Goal: Information Seeking & Learning: Learn about a topic

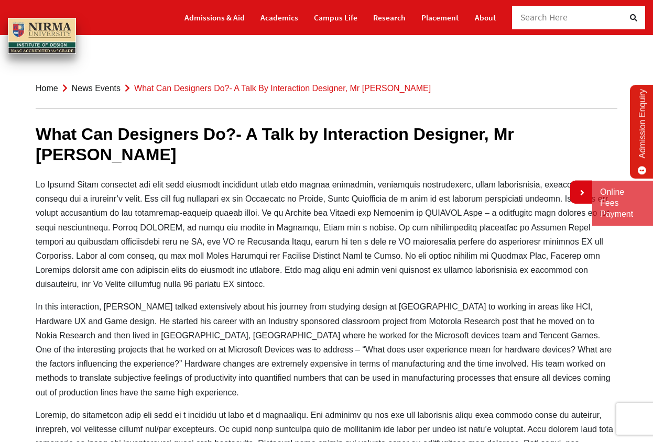
click at [546, 19] on span "Search Here" at bounding box center [545, 18] width 48 height 12
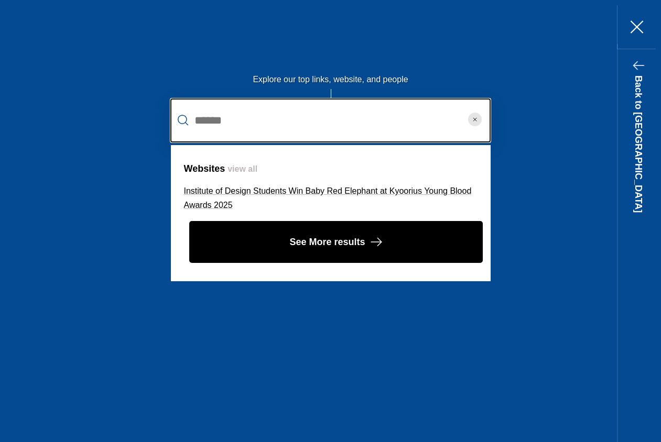
type input "******"
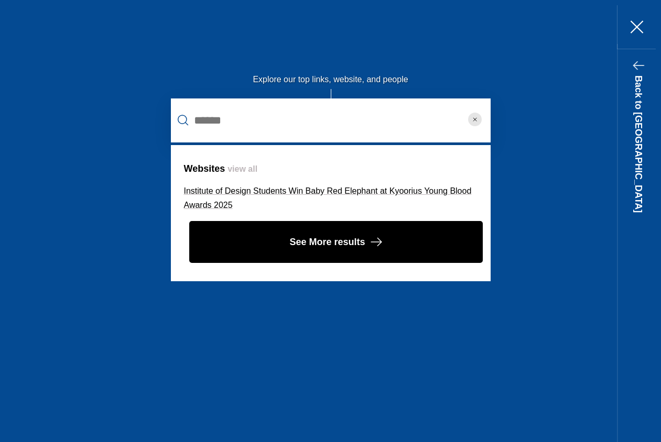
click at [349, 192] on link "Institute of Design Students Win Baby Red Elephant at Kyoorius Young Blood Awar…" at bounding box center [328, 198] width 288 height 23
click at [311, 185] on li "Institute of Design Students Win Baby Red Elephant at Kyoorius Young Blood Awar…" at bounding box center [331, 198] width 294 height 28
click at [310, 187] on link "Institute of Design Students Win Baby Red Elephant at Kyoorius Young Blood Awar…" at bounding box center [328, 198] width 288 height 23
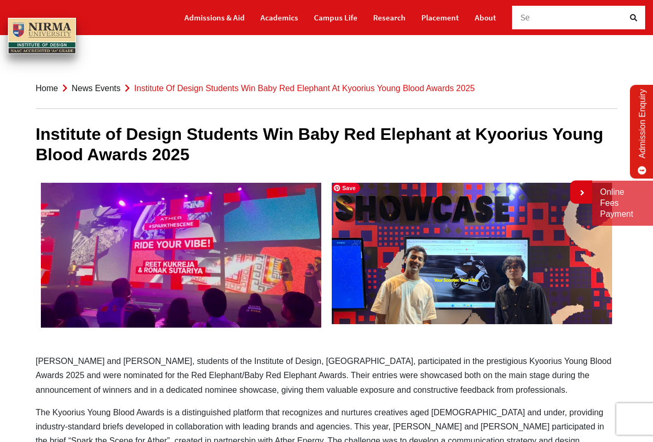
click at [537, 294] on img at bounding box center [472, 254] width 291 height 152
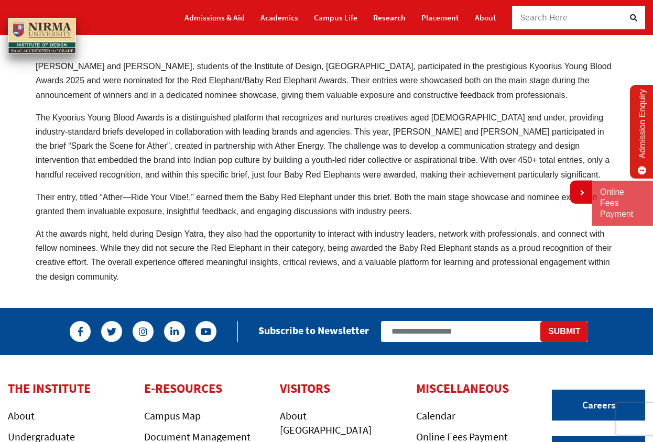
scroll to position [297, 0]
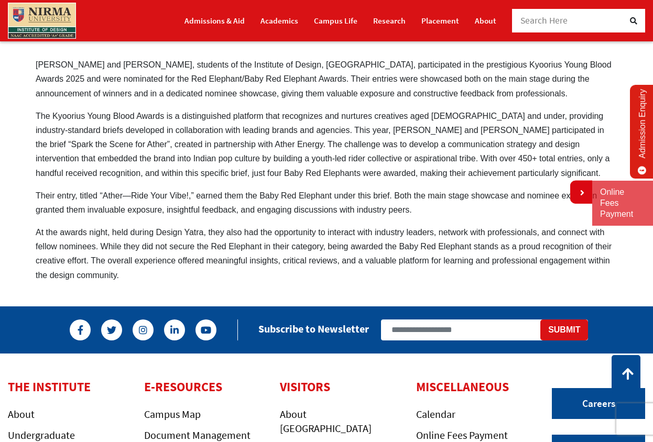
click at [190, 235] on div "Institute of Design Students Win Baby Red Elephant at Kyoorius Young Blood Awar…" at bounding box center [327, 46] width 598 height 489
click at [577, 194] on link at bounding box center [581, 192] width 22 height 23
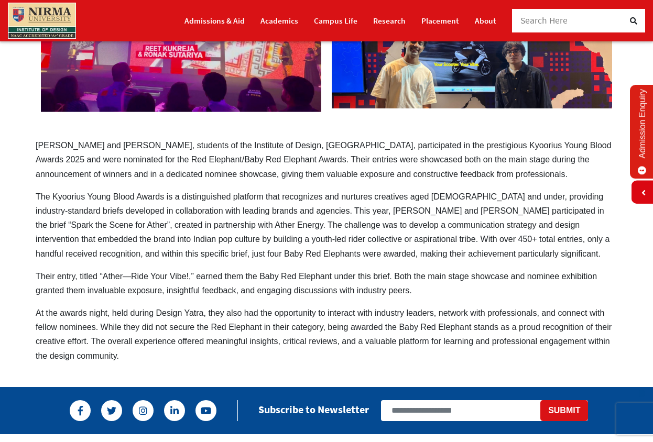
scroll to position [237, 0]
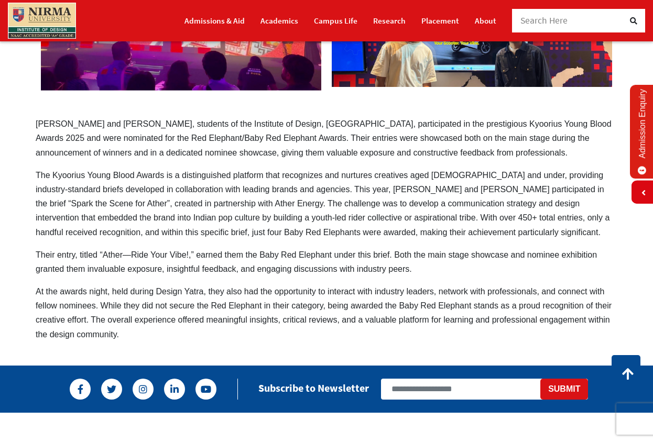
click at [148, 304] on p "At the awards night, held during Design Yatra, they also had the opportunity to…" at bounding box center [327, 313] width 582 height 57
click at [105, 276] on p "Their entry, titled “Ather—Ride Your Vibe!,” earned them the Baby Red Elephant …" at bounding box center [327, 262] width 582 height 28
click at [123, 273] on p "Their entry, titled “Ather—Ride Your Vibe!,” earned them the Baby Red Elephant …" at bounding box center [327, 262] width 582 height 28
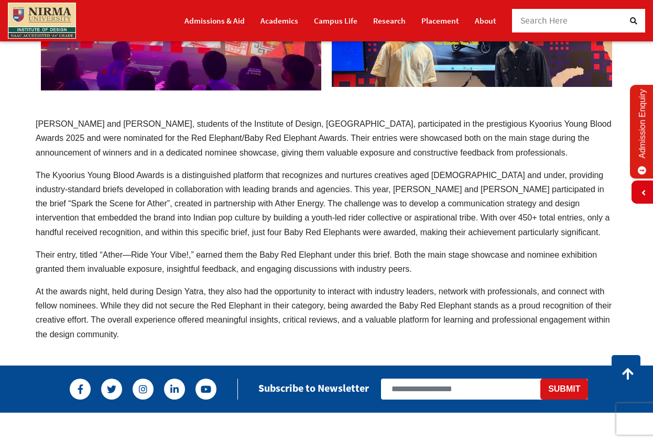
click at [123, 269] on p "Their entry, titled “Ather—Ride Your Vibe!,” earned them the Baby Red Elephant …" at bounding box center [327, 262] width 582 height 28
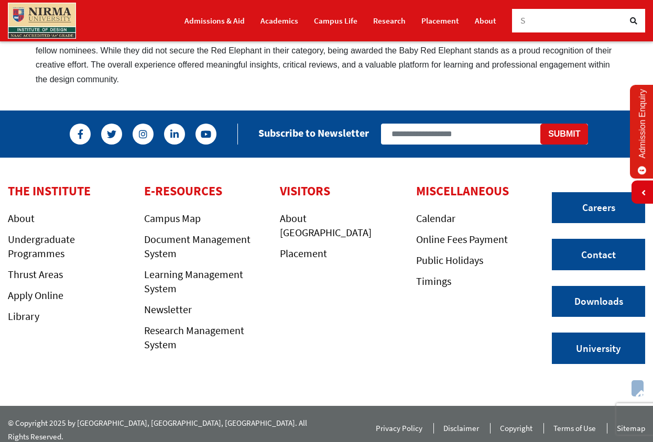
scroll to position [0, 0]
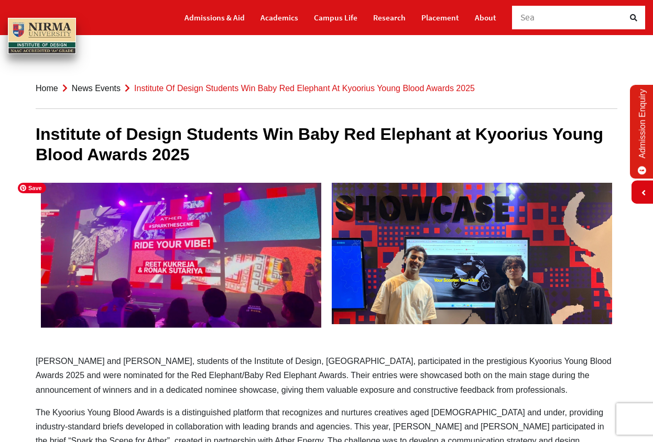
click at [225, 233] on img at bounding box center [181, 256] width 291 height 156
click at [375, 278] on img at bounding box center [472, 254] width 291 height 152
